Goal: Find specific page/section: Find specific page/section

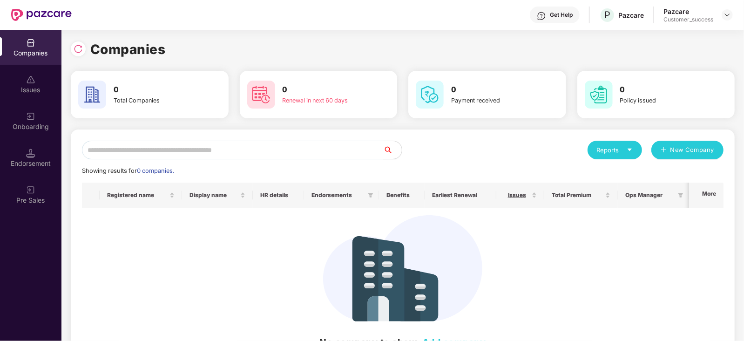
click at [123, 153] on input "text" at bounding box center [232, 150] width 301 height 19
click at [71, 54] on div at bounding box center [81, 47] width 20 height 17
click at [75, 52] on img at bounding box center [78, 48] width 9 height 9
click at [727, 12] on img at bounding box center [727, 14] width 7 height 7
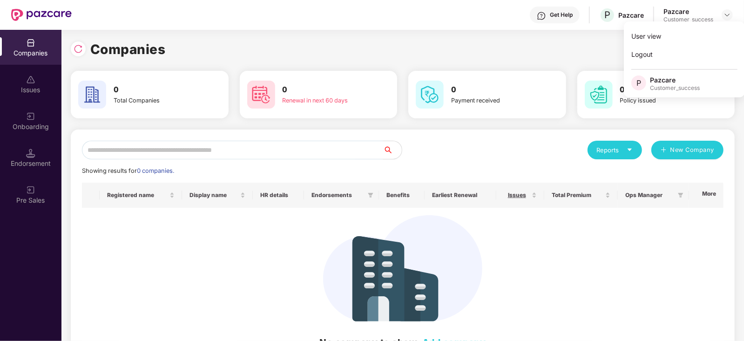
click at [550, 59] on div "Companies" at bounding box center [403, 49] width 664 height 20
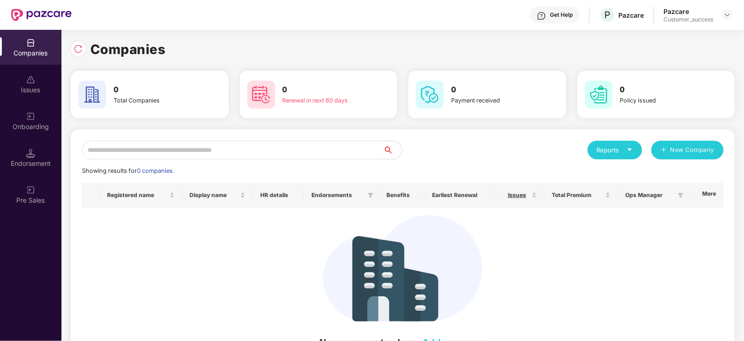
click at [328, 149] on input "text" at bounding box center [232, 150] width 301 height 19
type input "***"
click at [17, 45] on div "Companies" at bounding box center [30, 47] width 61 height 35
click at [35, 84] on div "Issues" at bounding box center [30, 84] width 61 height 35
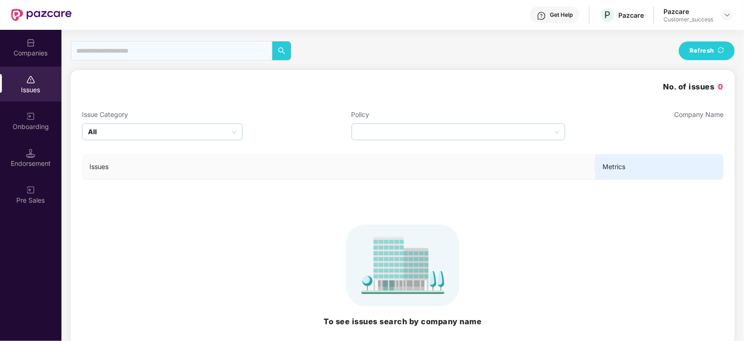
click at [34, 104] on div "Onboarding" at bounding box center [30, 120] width 61 height 35
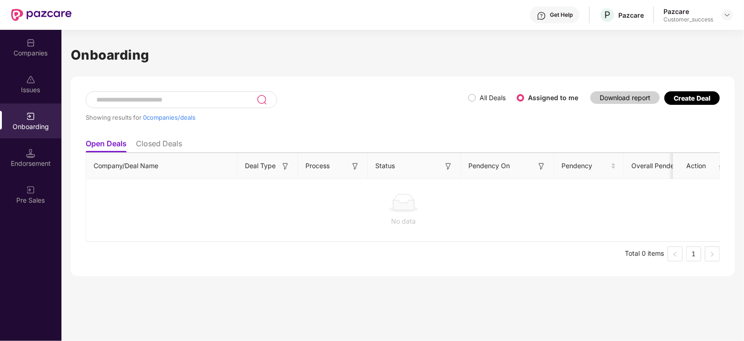
click at [48, 58] on div "Companies" at bounding box center [30, 47] width 61 height 35
